Goal: Task Accomplishment & Management: Use online tool/utility

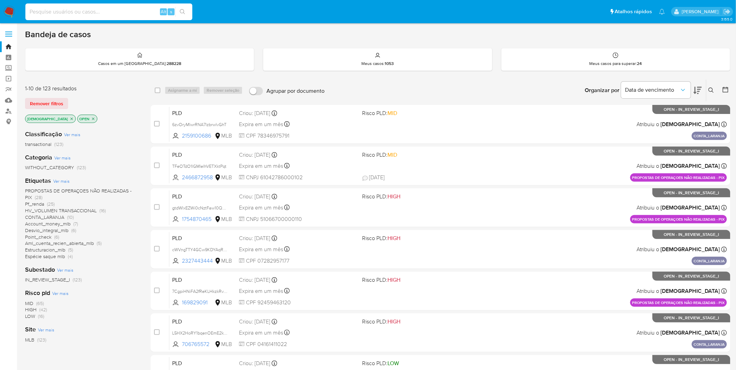
click at [95, 12] on input at bounding box center [108, 11] width 167 height 9
type input "X1TVZ7EboFDucapZ7TGxhsjg"
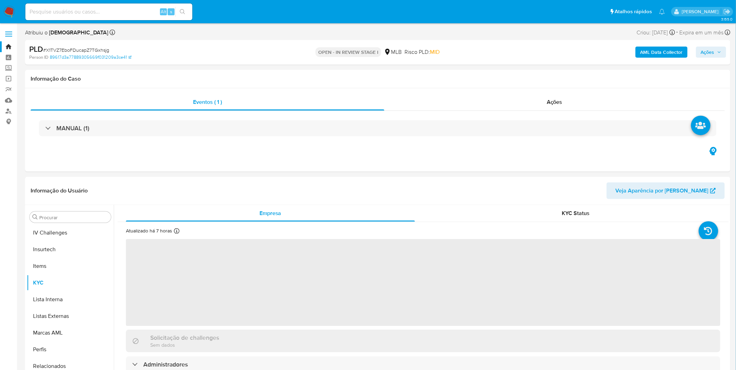
scroll to position [310, 0]
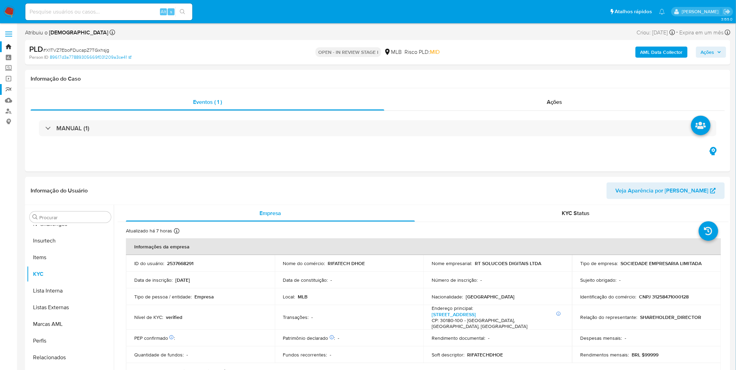
select select "10"
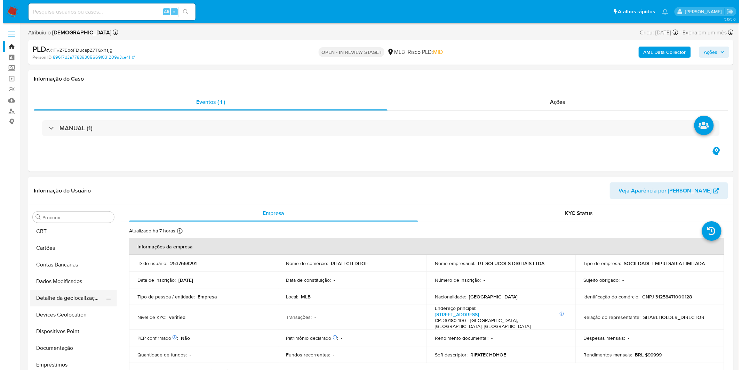
scroll to position [0, 0]
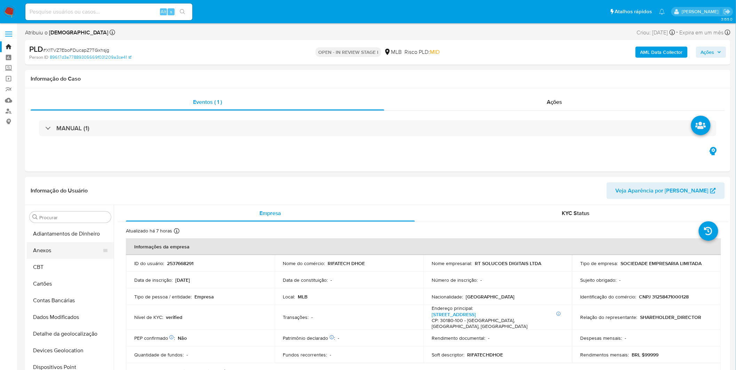
click at [68, 258] on button "Anexos" at bounding box center [67, 250] width 81 height 17
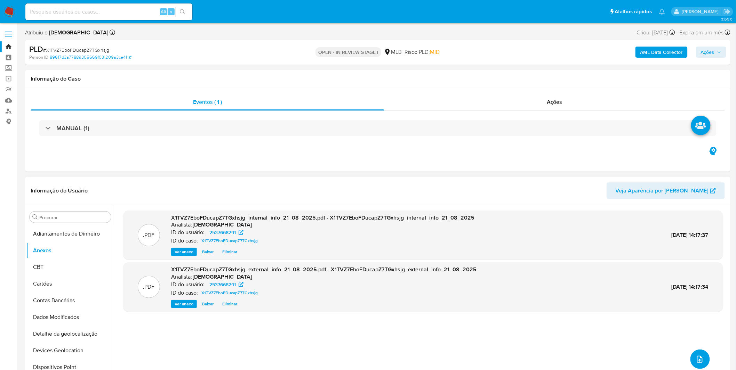
click at [700, 360] on icon "upload-file" at bounding box center [699, 359] width 8 height 8
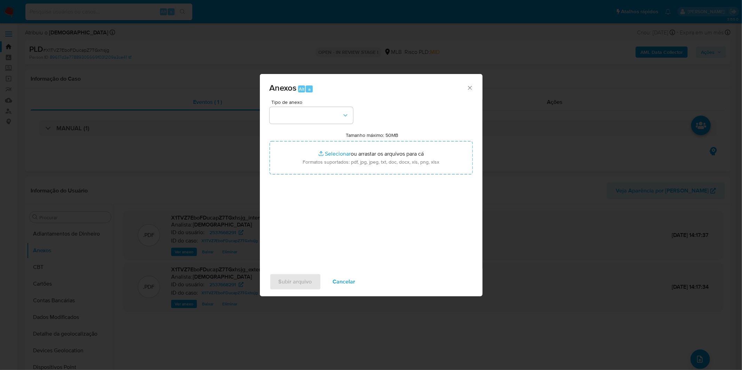
click at [297, 127] on div "Tipo de anexo Tamanho máximo: 50MB Selecionar arquivos Selecionar ou arrastar o…" at bounding box center [370, 182] width 203 height 164
click at [299, 125] on div "Tipo de anexo Tamanho máximo: 50MB Selecionar arquivos Selecionar ou arrastar o…" at bounding box center [370, 182] width 203 height 164
click at [303, 117] on button "button" at bounding box center [310, 115] width 83 height 17
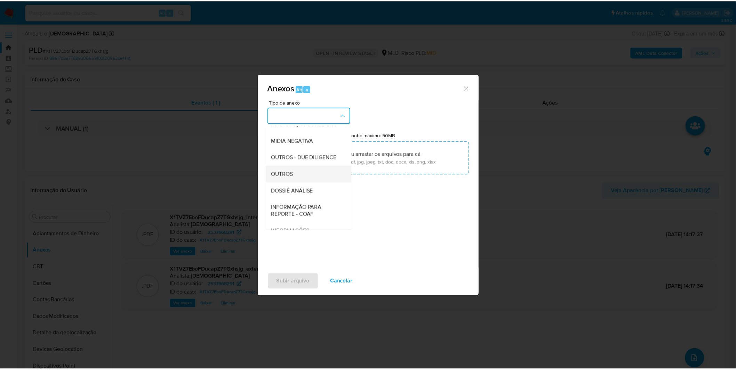
scroll to position [77, 0]
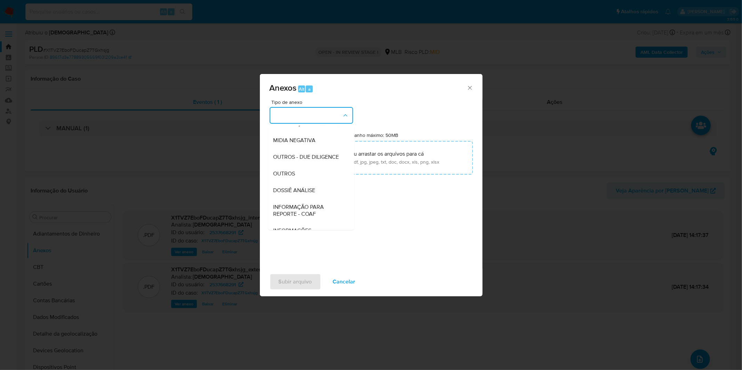
drag, startPoint x: 301, startPoint y: 186, endPoint x: 308, endPoint y: 182, distance: 8.3
click at [301, 182] on div "OUTROS" at bounding box center [308, 174] width 71 height 17
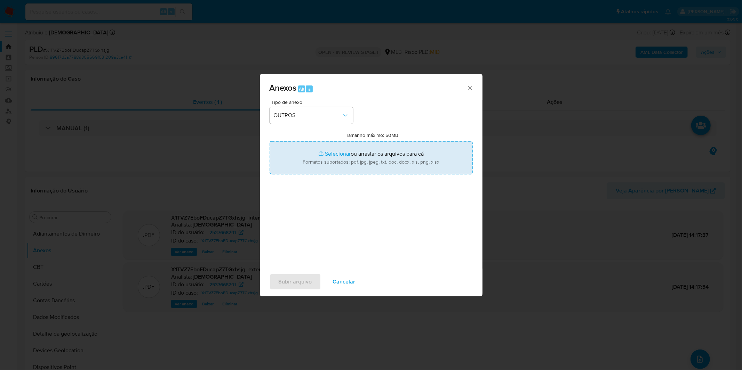
click at [324, 170] on input "Tamanho máximo: 50MB Selecionar arquivos" at bounding box center [370, 157] width 203 height 33
type input "C:\fakepath\Mulan 2537668291_2025_08_15_10_17_44.xlsx"
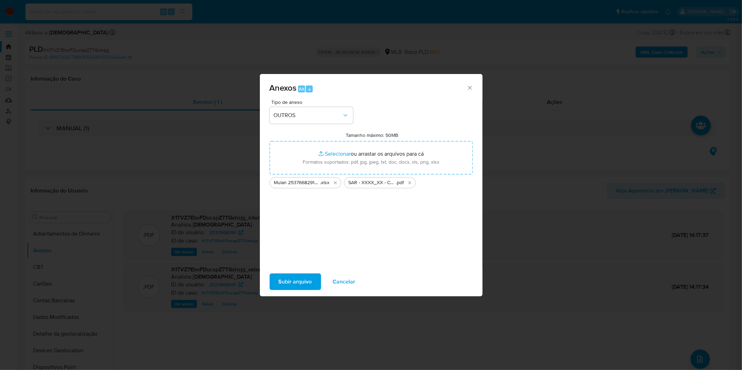
click at [303, 289] on span "Subir arquivo" at bounding box center [295, 281] width 33 height 15
